Goal: Contribute content: Add original content to the website for others to see

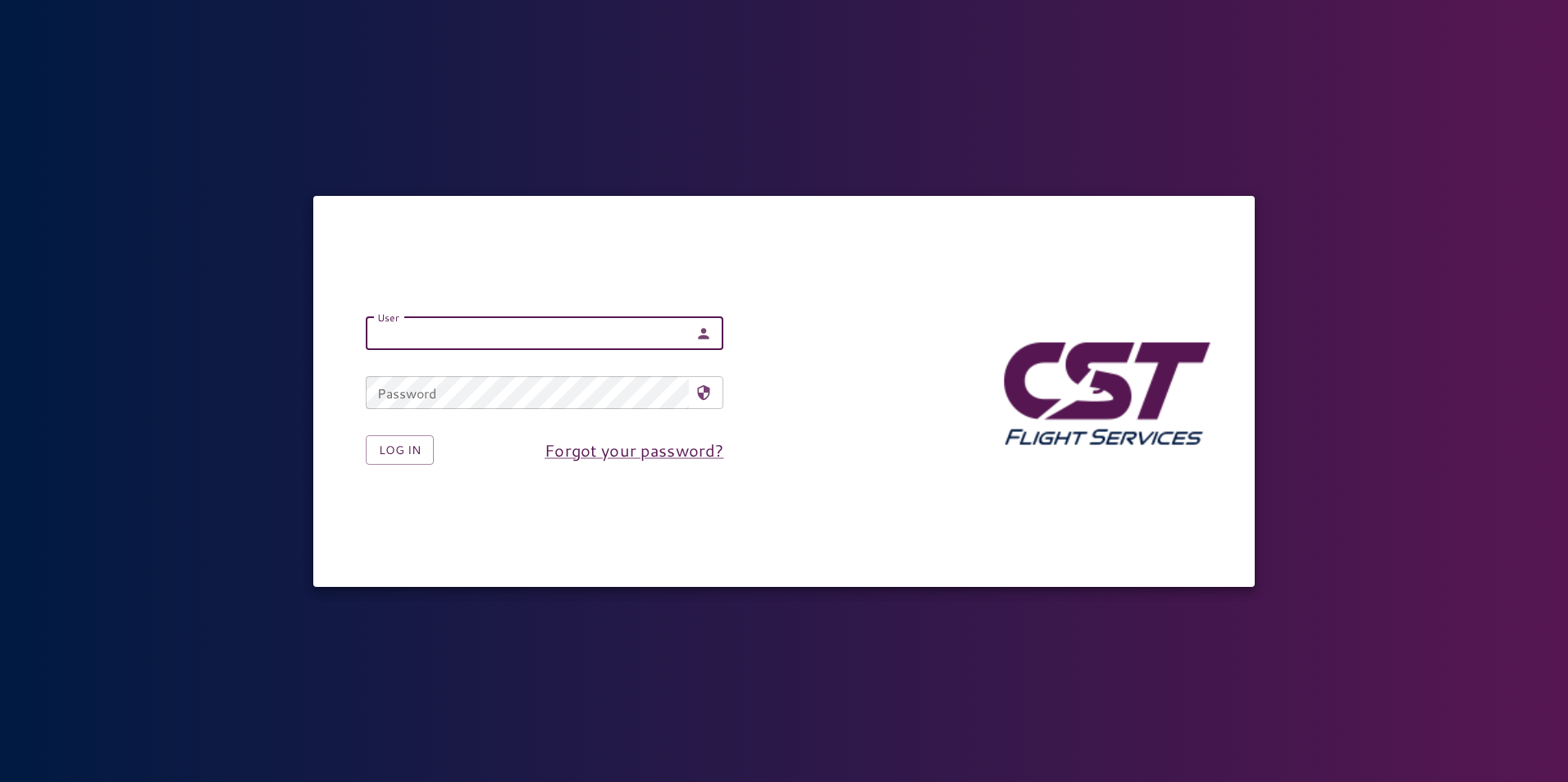
click at [402, 334] on div "User User" at bounding box center [544, 334] width 357 height 33
type input "**********"
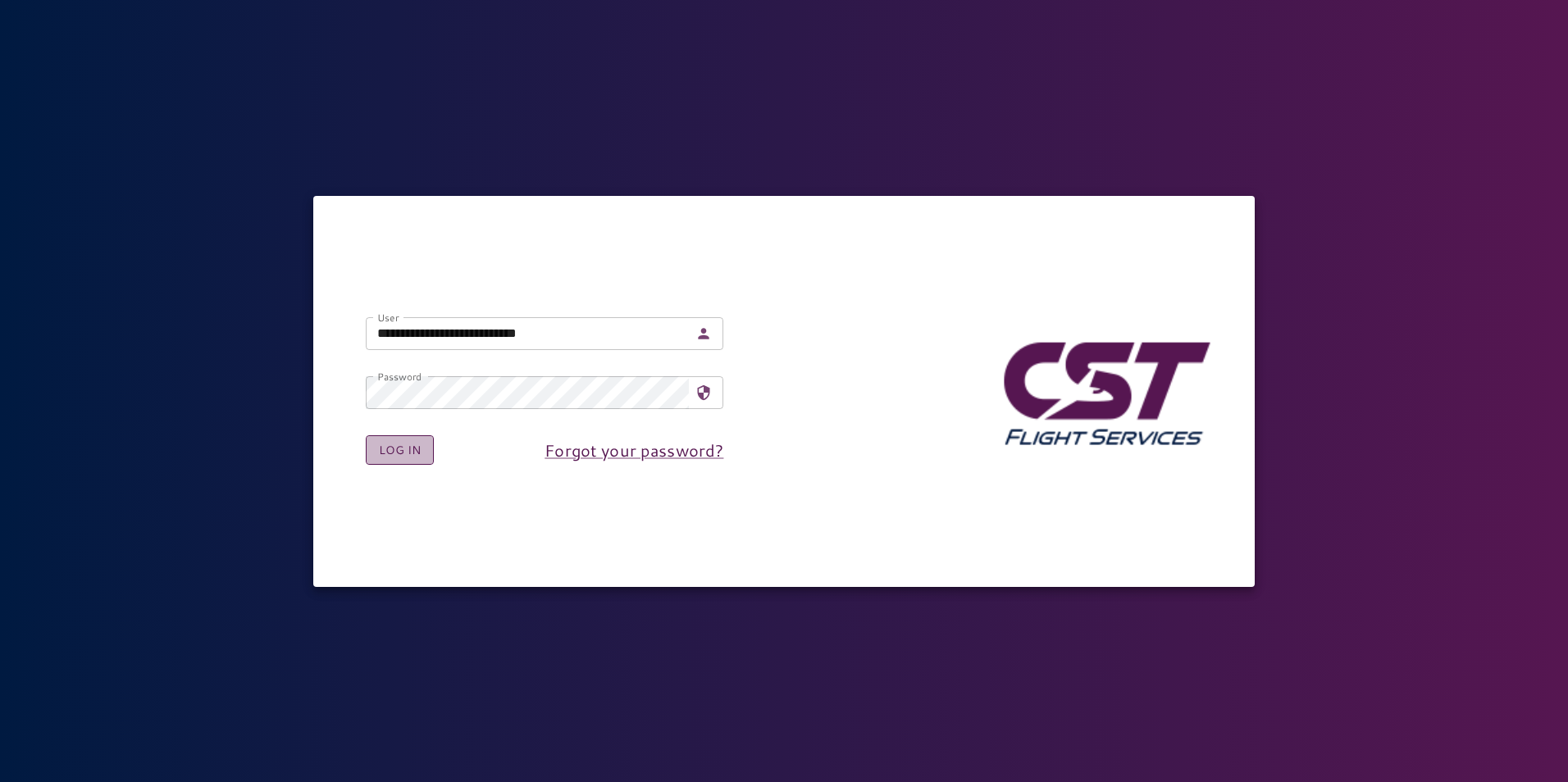
click at [407, 448] on button "Log in" at bounding box center [400, 450] width 68 height 31
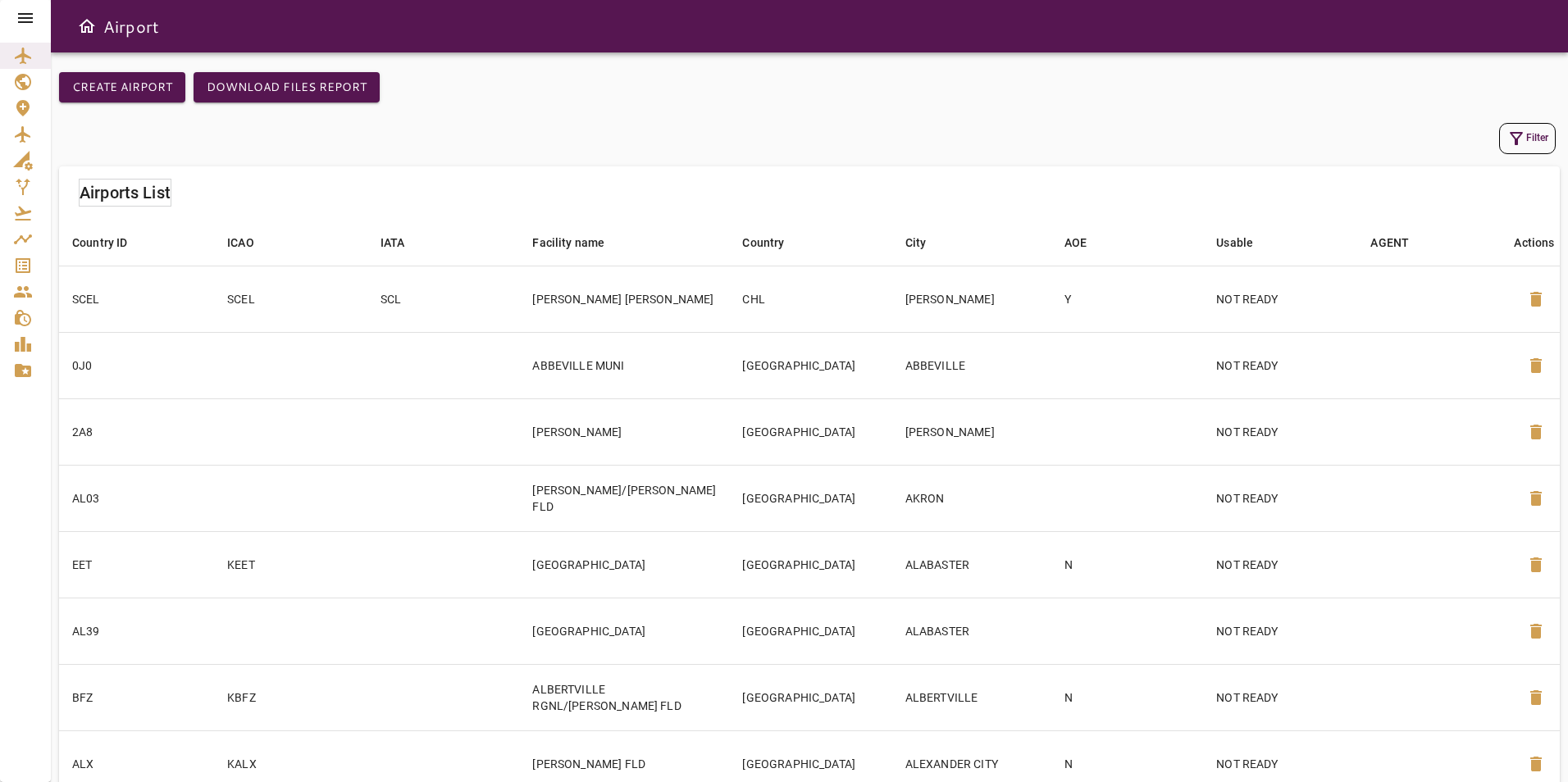
click at [24, 10] on icon at bounding box center [25, 18] width 20 height 20
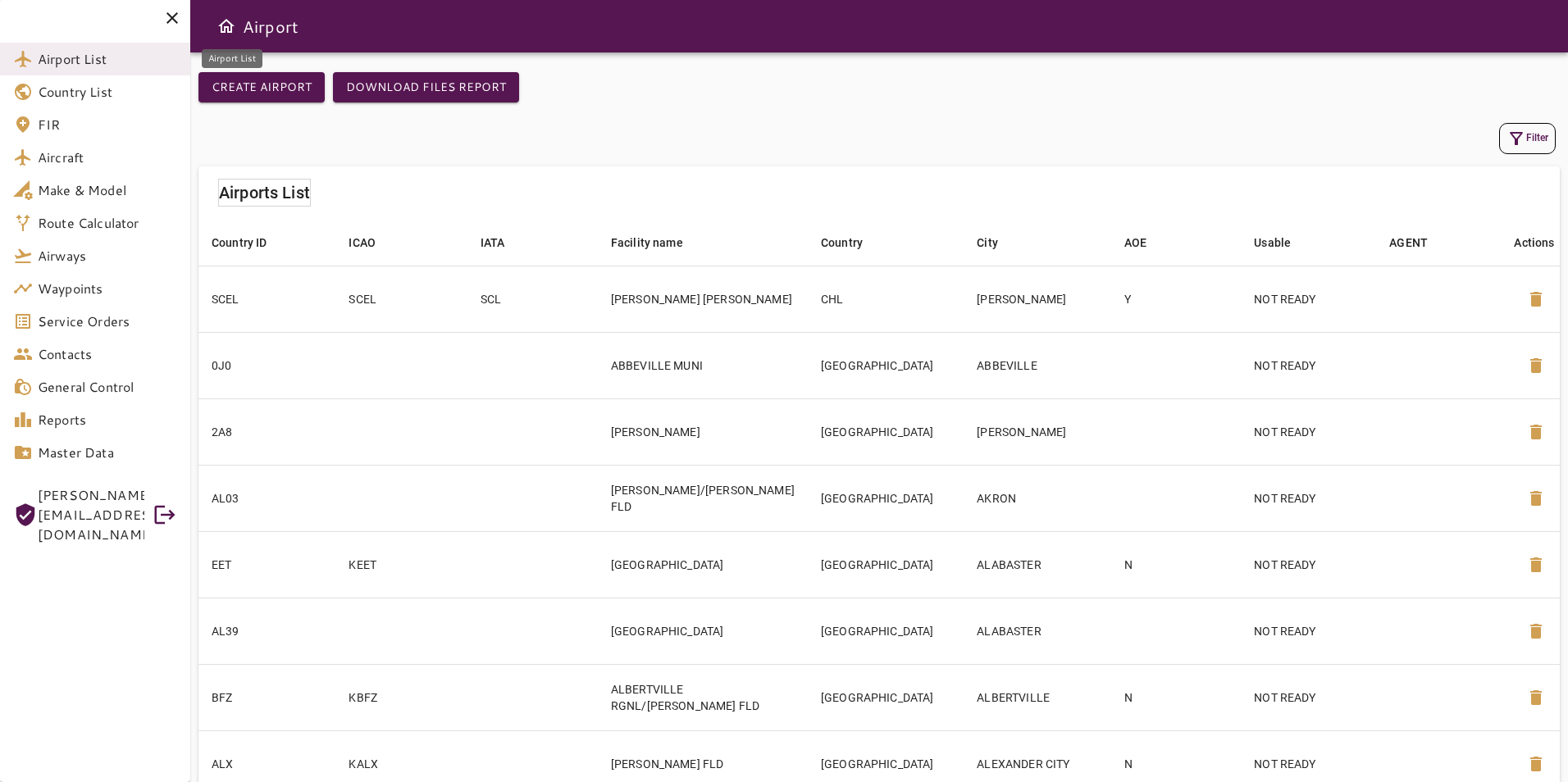
click at [86, 66] on span "Airport List" at bounding box center [106, 58] width 139 height 20
click at [1522, 147] on icon "button" at bounding box center [1516, 138] width 20 height 20
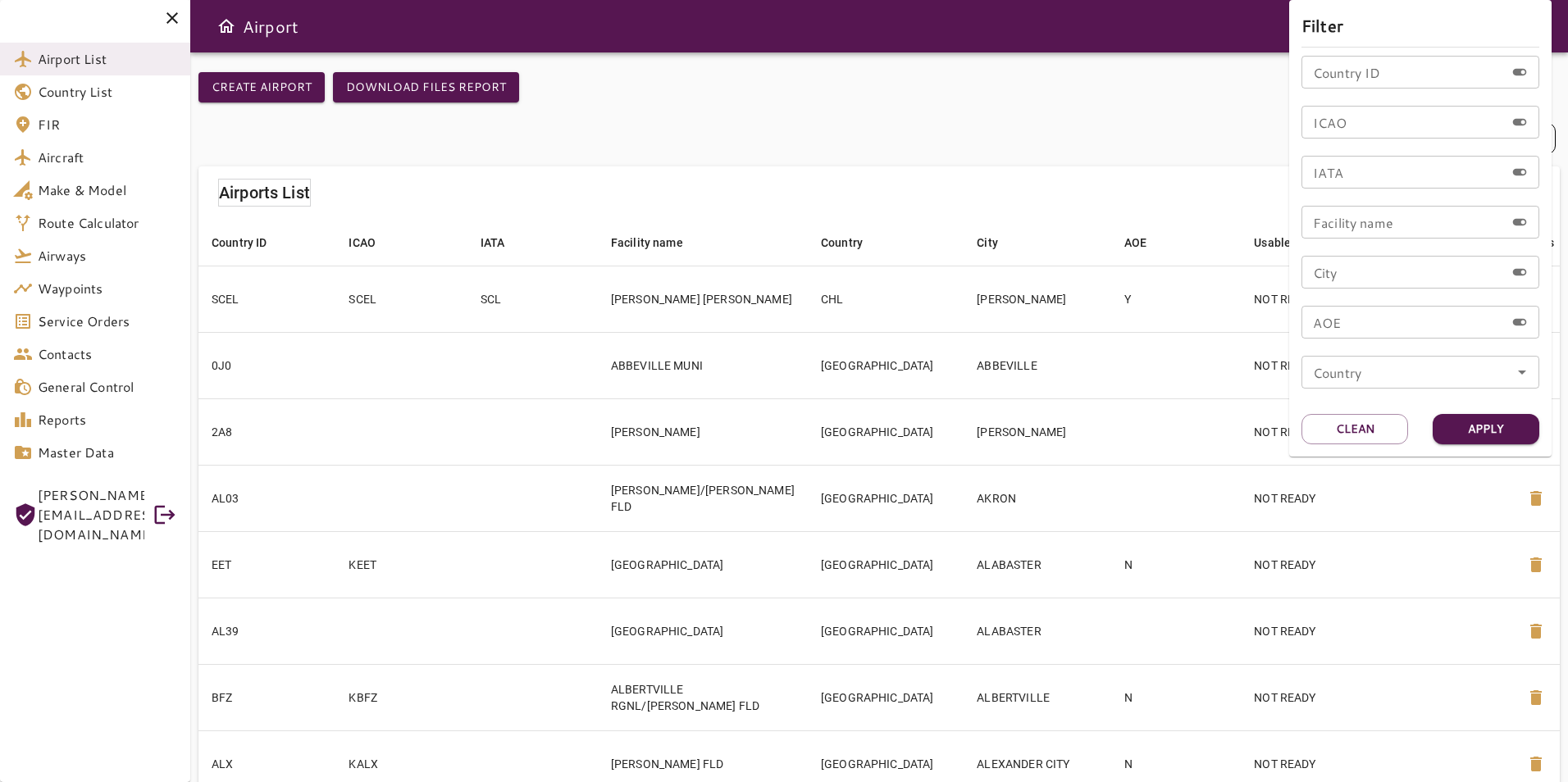
click at [1402, 124] on input "ICAO" at bounding box center [1403, 122] width 203 height 33
type input "****"
click at [1488, 427] on button "Apply" at bounding box center [1486, 429] width 106 height 31
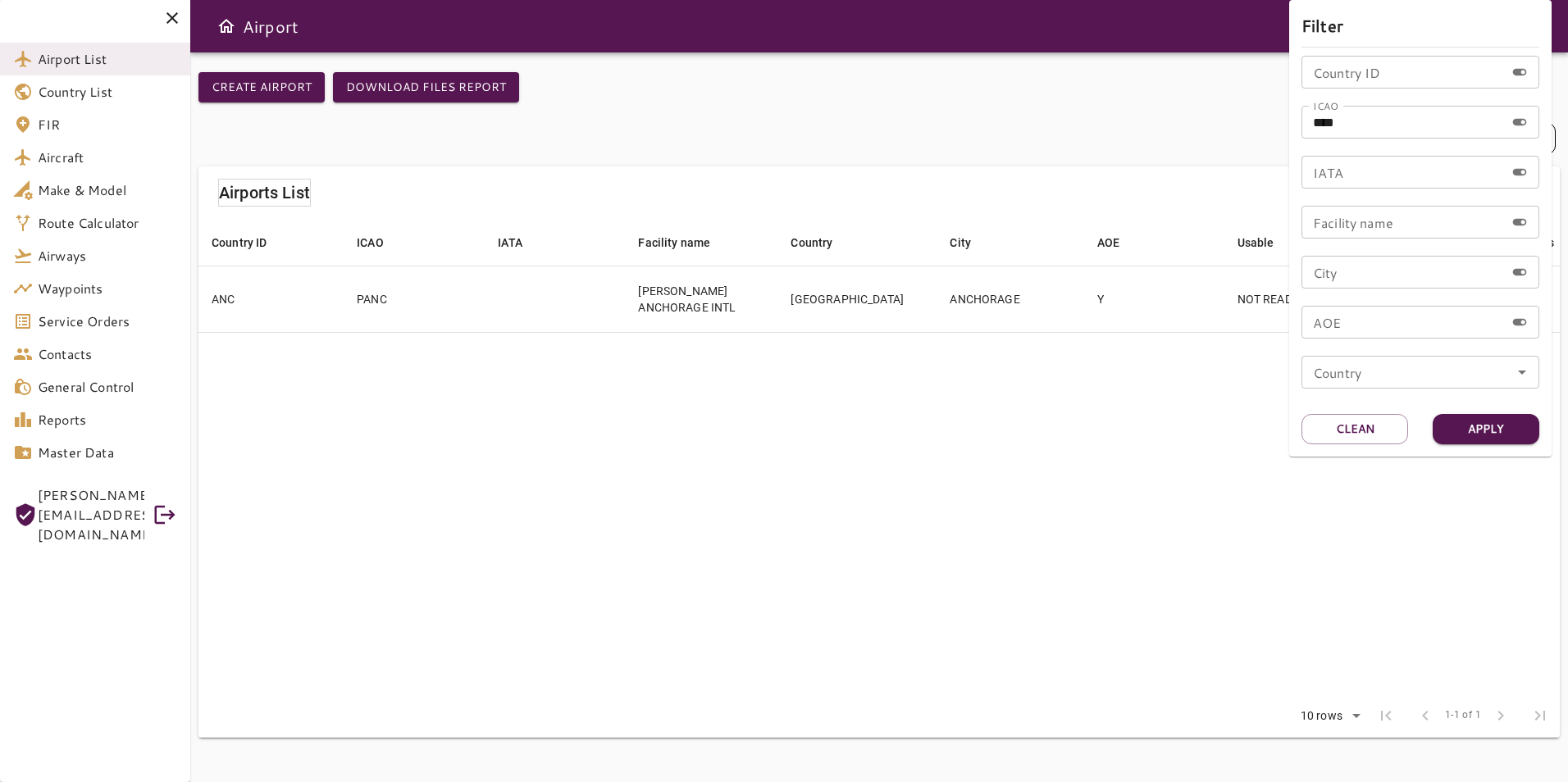
click at [1141, 119] on div at bounding box center [784, 391] width 1568 height 782
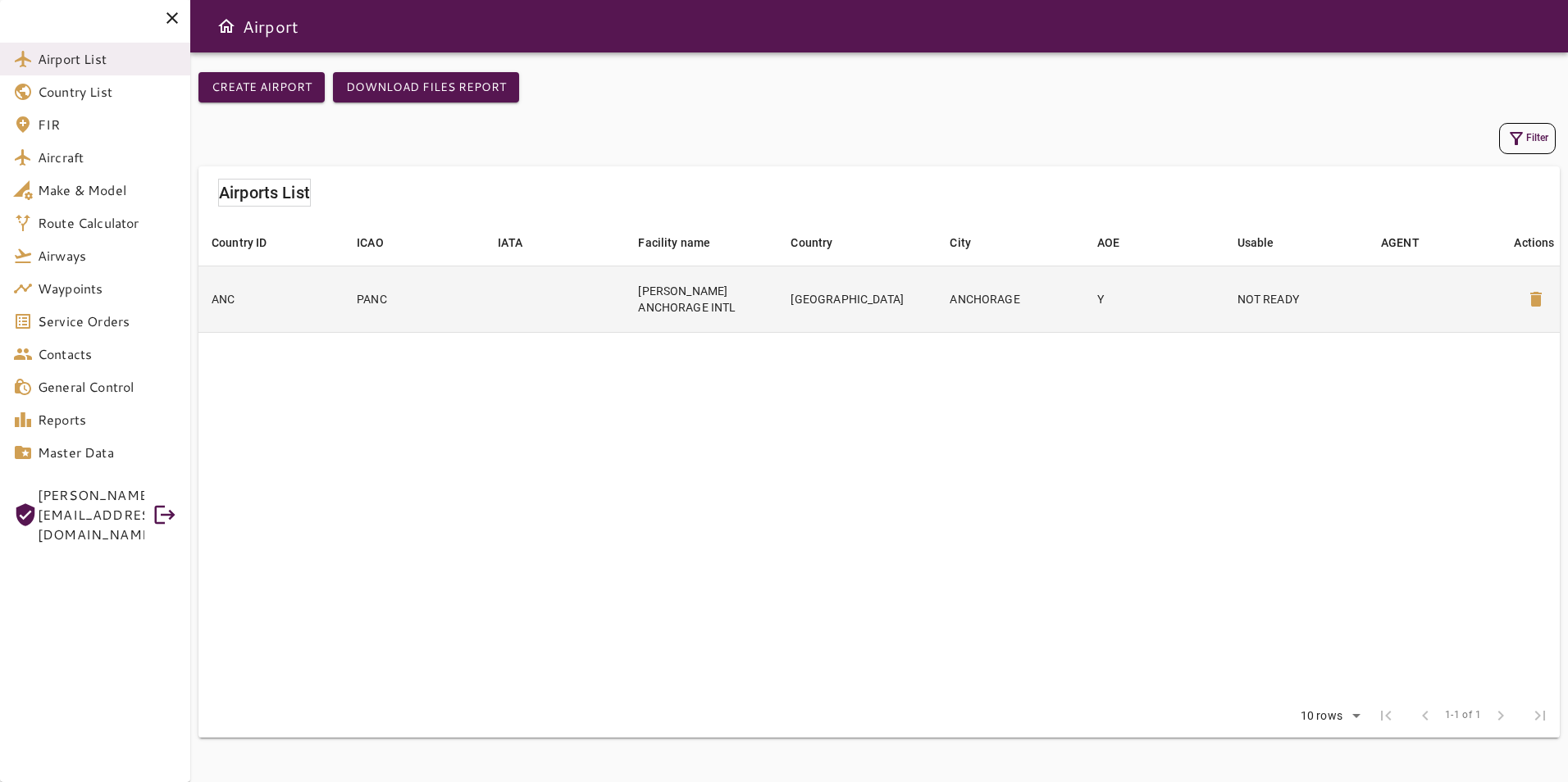
click at [1227, 282] on td "NOT READY" at bounding box center [1297, 298] width 144 height 66
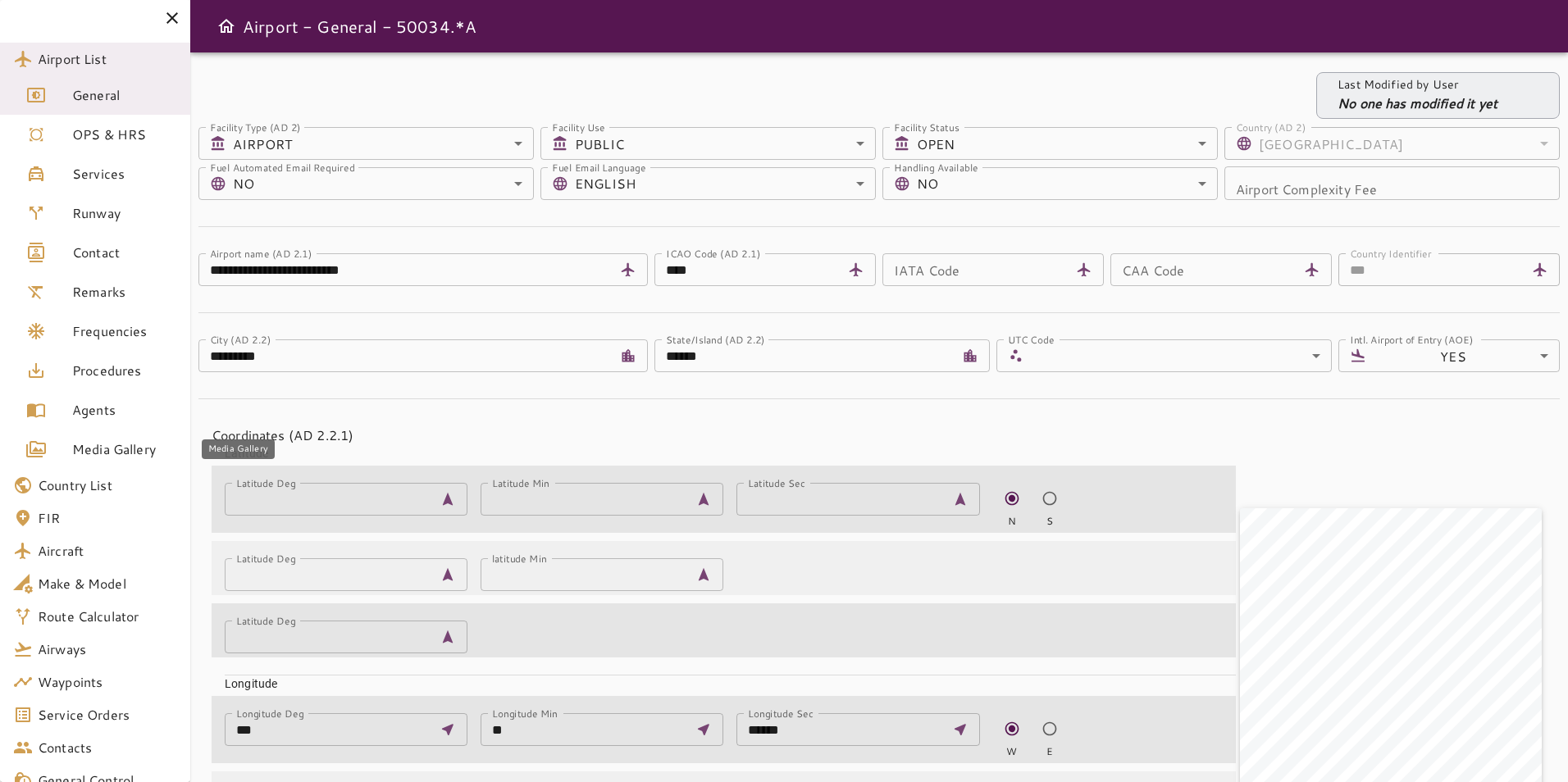
click at [150, 452] on span "Media Gallery" at bounding box center [125, 449] width 105 height 20
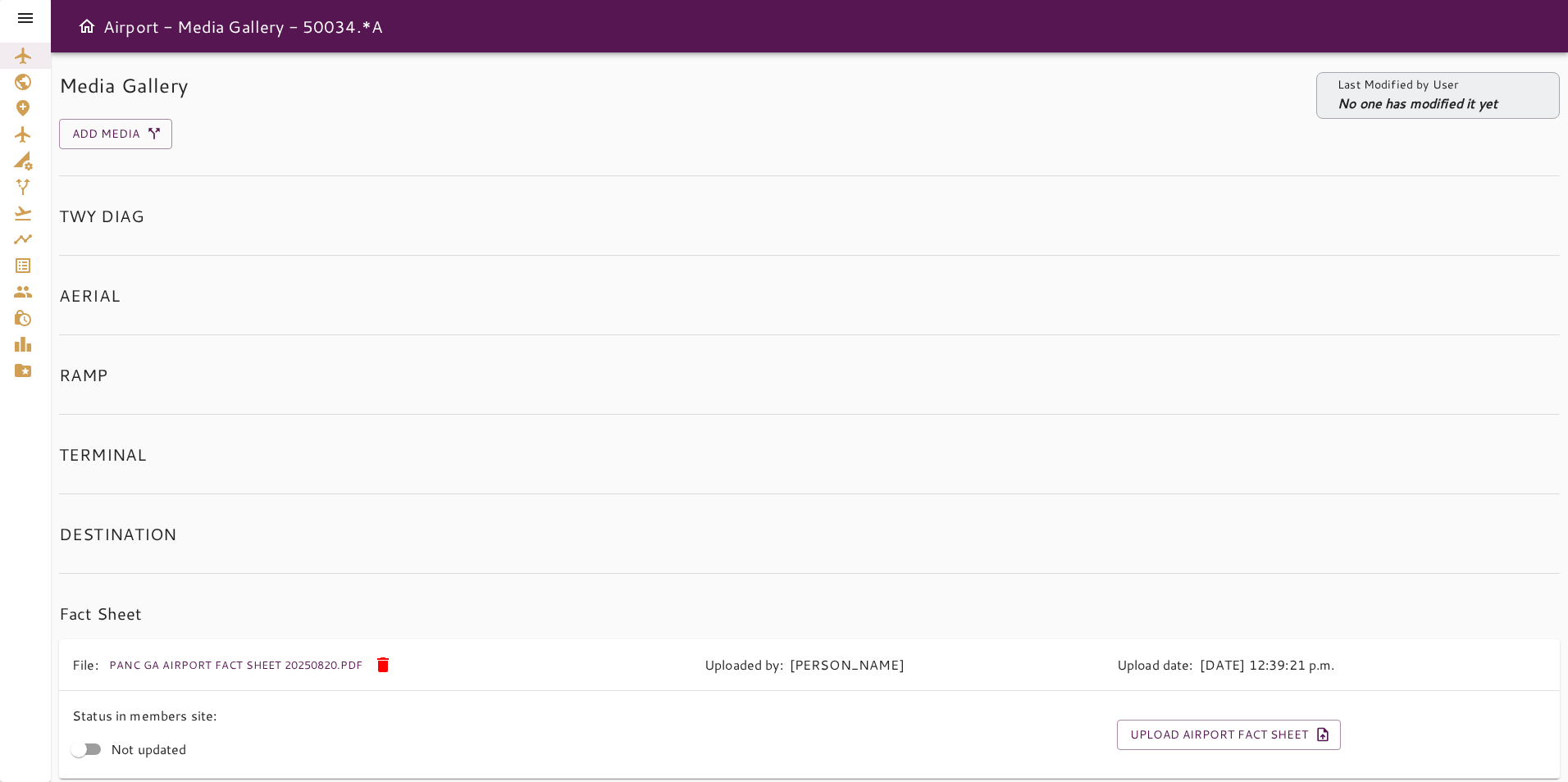
scroll to position [70, 0]
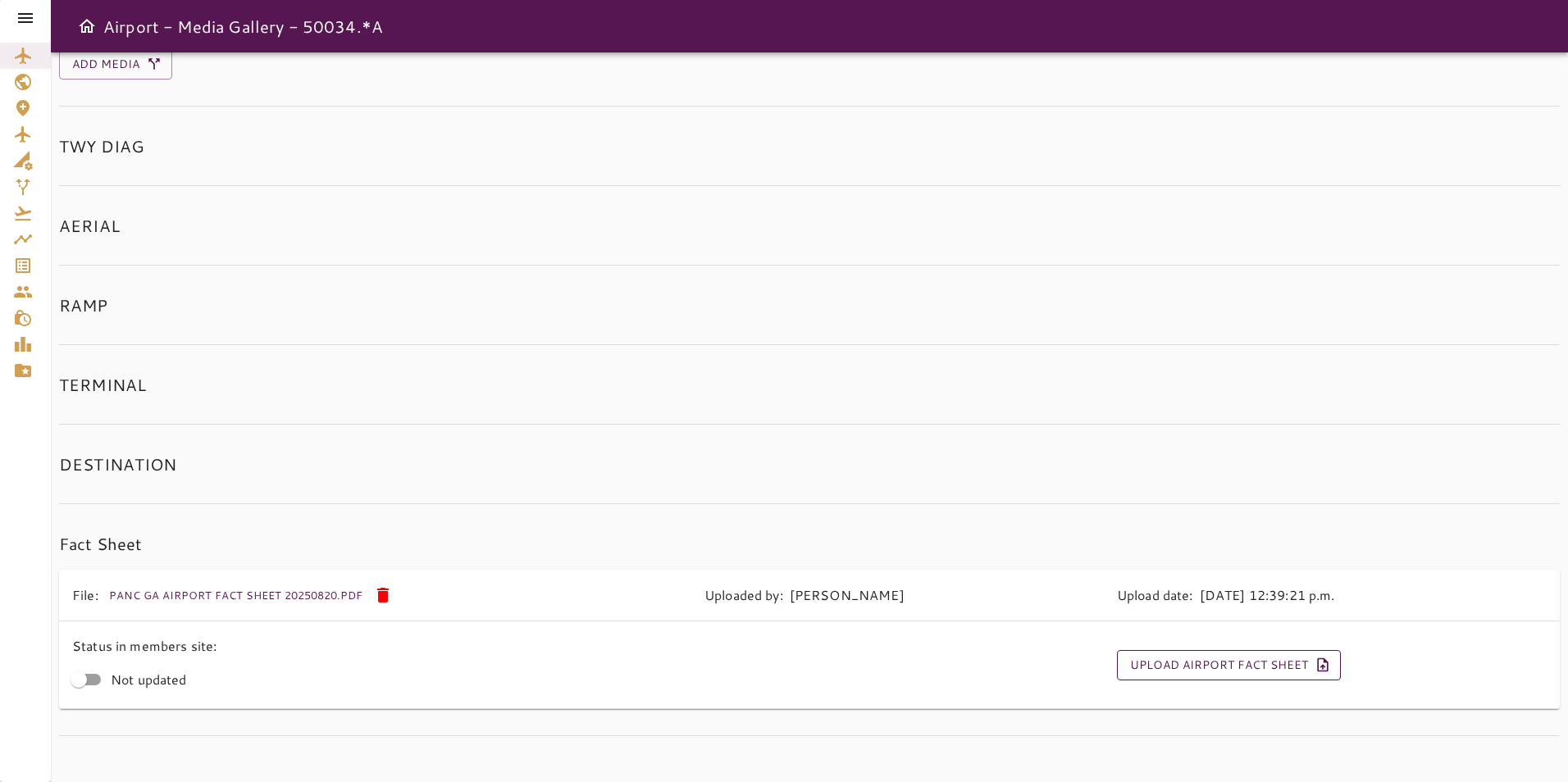
click at [1182, 665] on button "Upload Airport Fact Sheet" at bounding box center [1230, 666] width 224 height 31
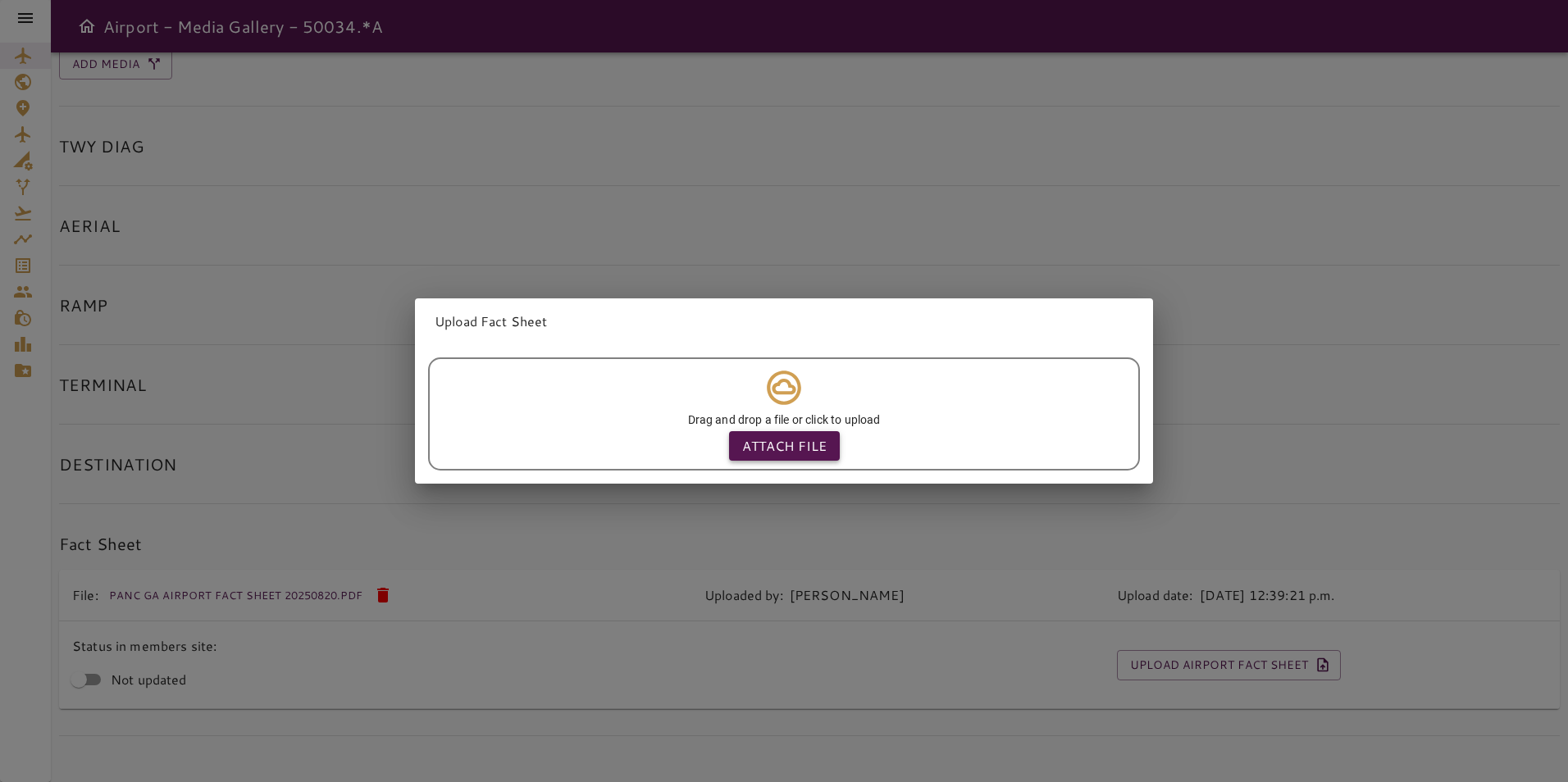
click at [772, 444] on p "Attach file" at bounding box center [785, 446] width 84 height 20
click at [0, 0] on input "Attach file" at bounding box center [0, 0] width 0 height 0
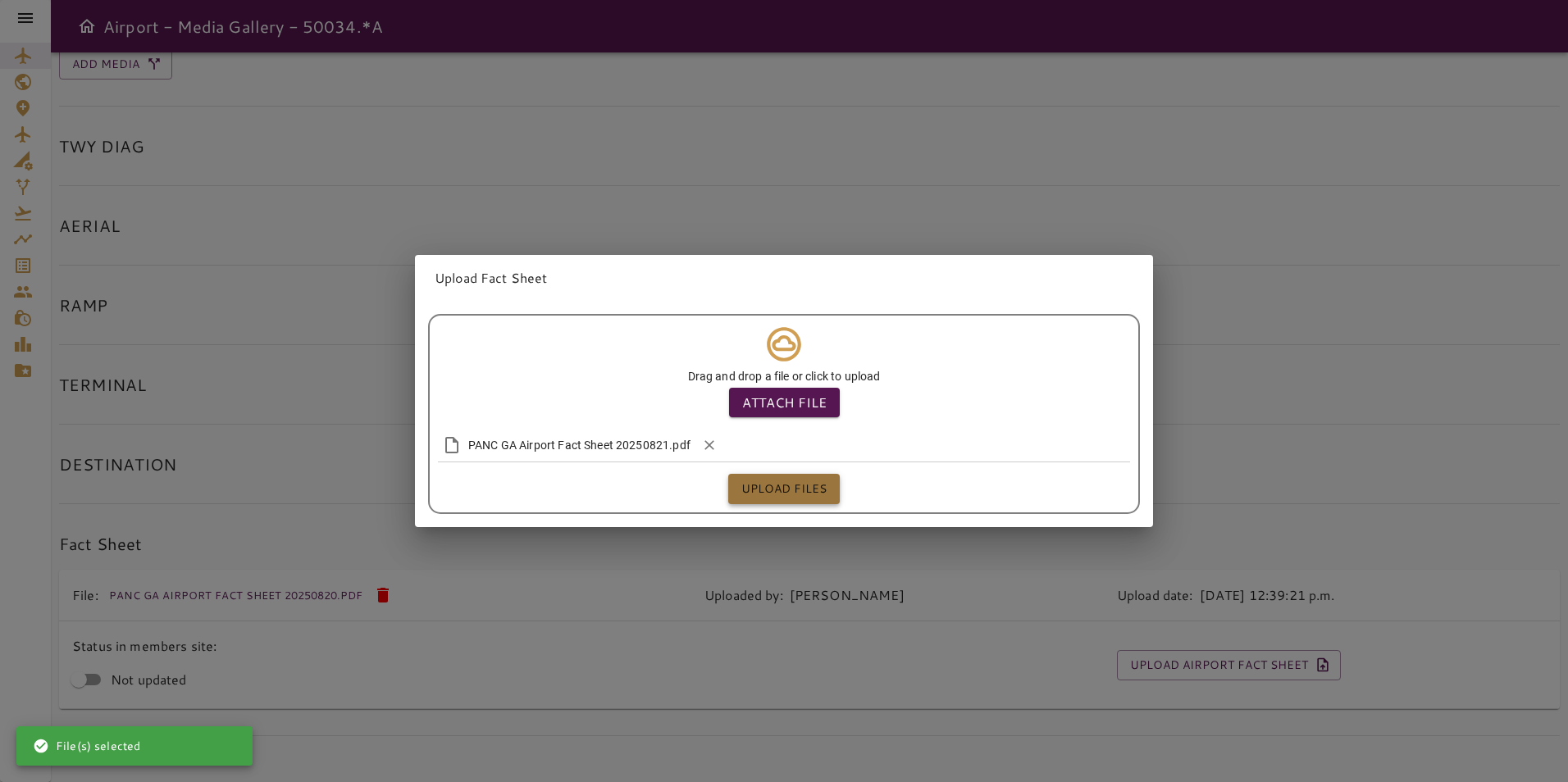
click at [770, 485] on button "Upload files" at bounding box center [784, 490] width 111 height 31
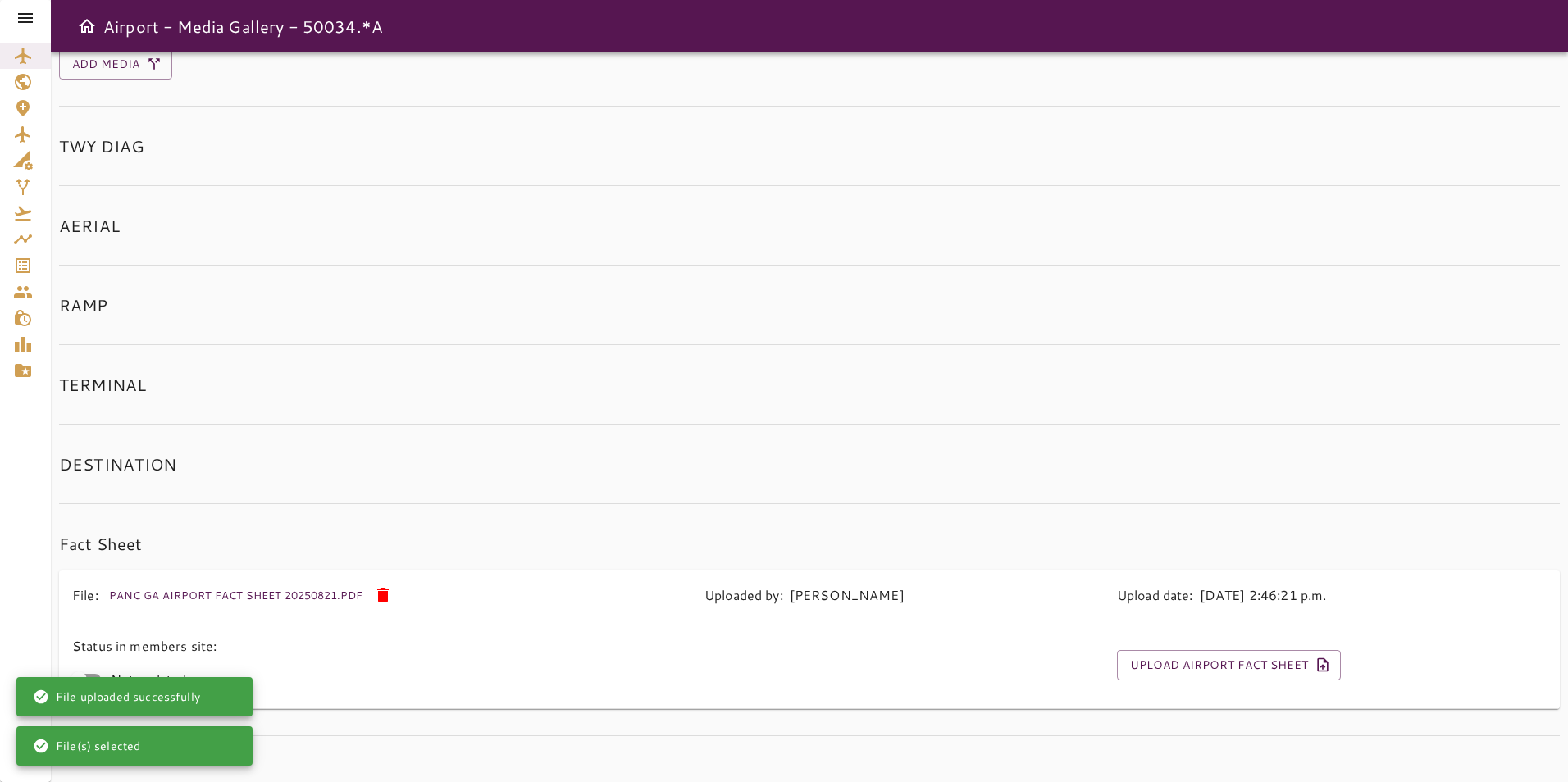
scroll to position [0, 0]
